Goal: Obtain resource: Download file/media

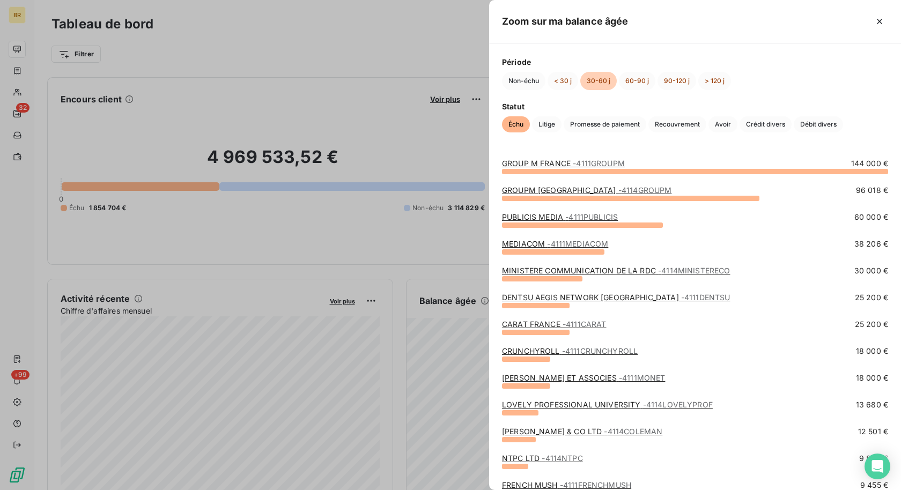
scroll to position [106, 0]
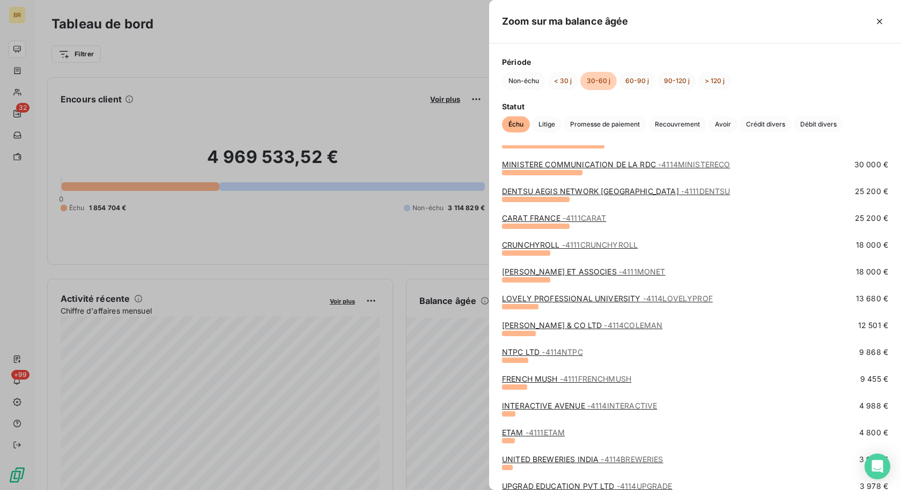
click at [254, 150] on div at bounding box center [450, 245] width 901 height 490
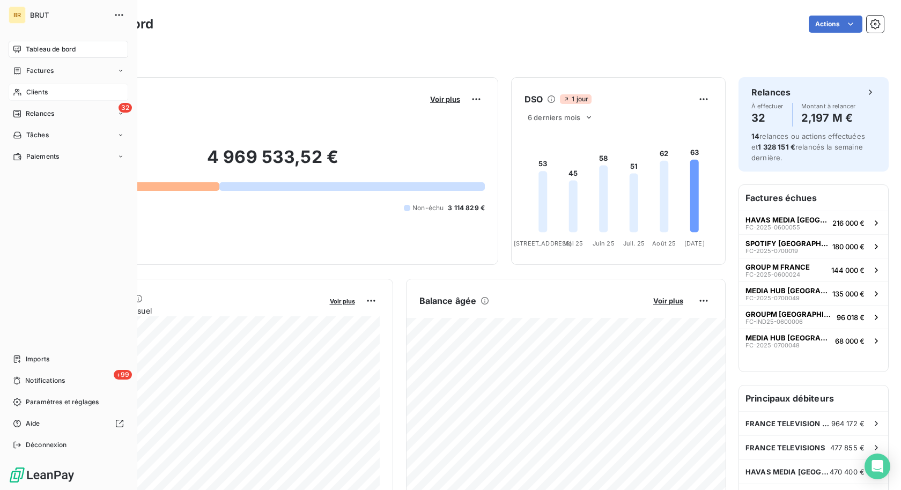
click at [27, 91] on span "Clients" at bounding box center [36, 92] width 21 height 10
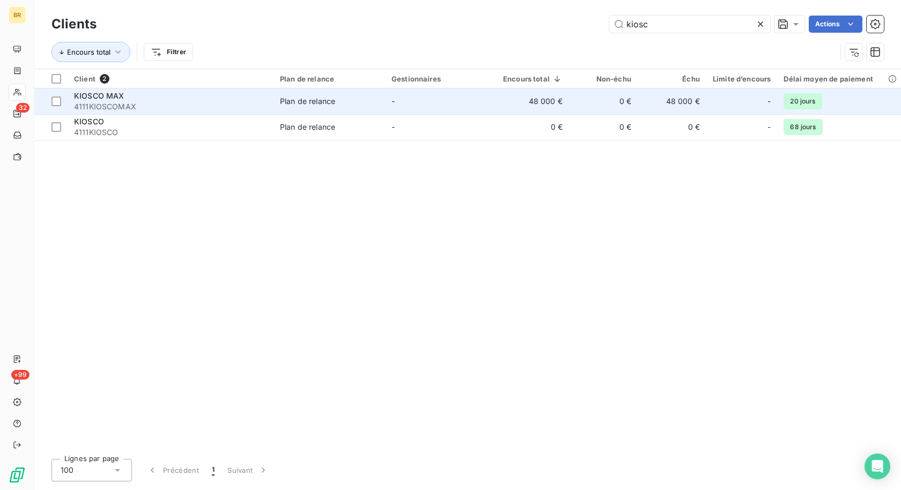
type input "kiosc"
click at [228, 95] on div "KIOSCO MAX" at bounding box center [170, 96] width 193 height 11
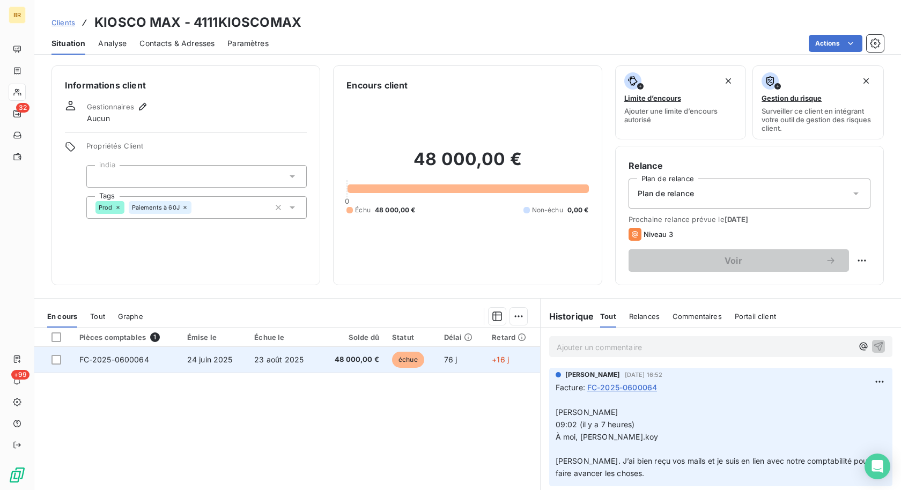
click at [178, 362] on td "FC-2025-0600064" at bounding box center [127, 360] width 108 height 26
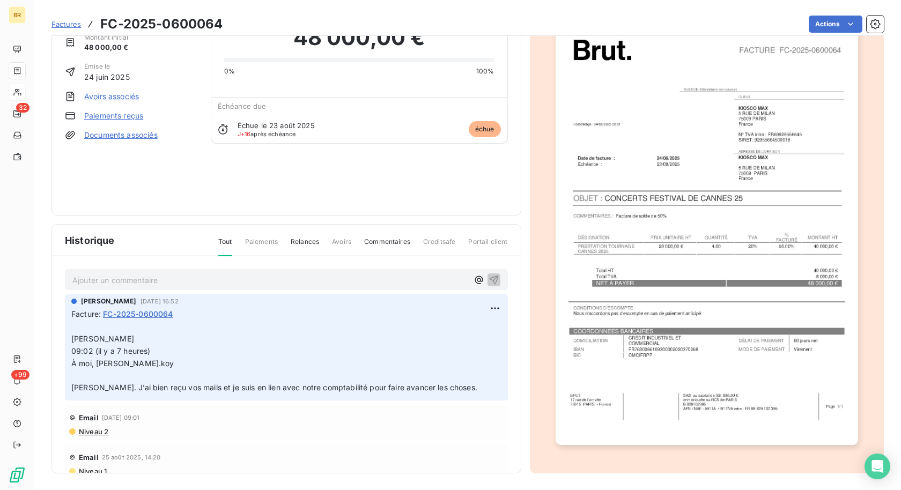
scroll to position [53, 0]
click at [742, 385] on img "button" at bounding box center [707, 231] width 302 height 427
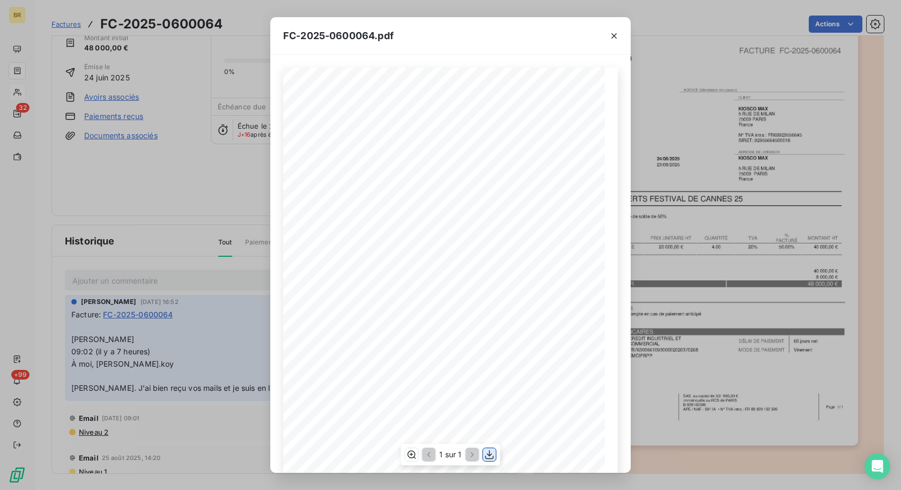
click at [492, 455] on icon "button" at bounding box center [489, 454] width 11 height 11
click at [866, 249] on div "FC-2025-0600064.pdf FACTURE FC-2025-0600064 BRUT [STREET_ADDRESS] • France SAS …" at bounding box center [450, 245] width 901 height 490
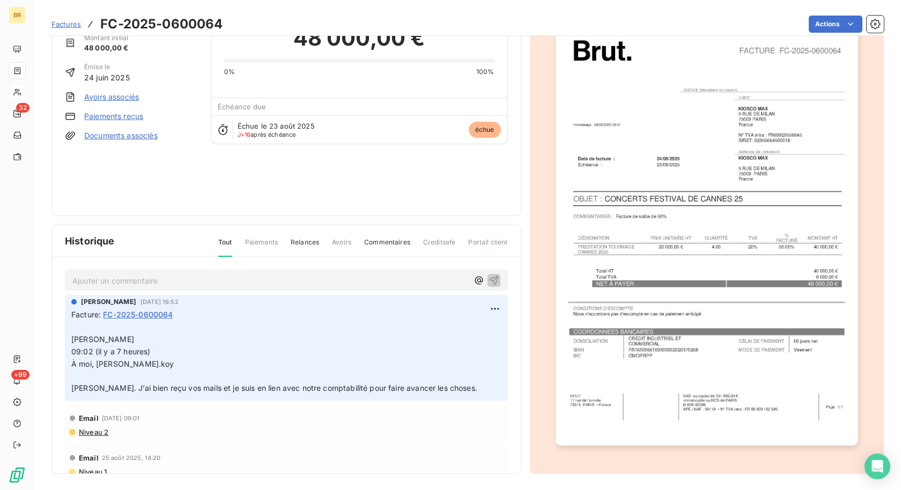
scroll to position [0, 0]
